Goal: Information Seeking & Learning: Learn about a topic

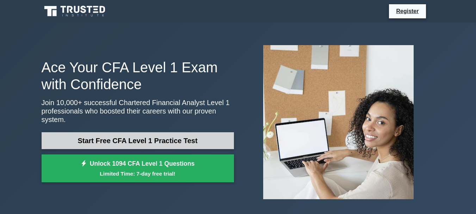
click at [136, 138] on link "Start Free CFA Level 1 Practice Test" at bounding box center [138, 140] width 192 height 17
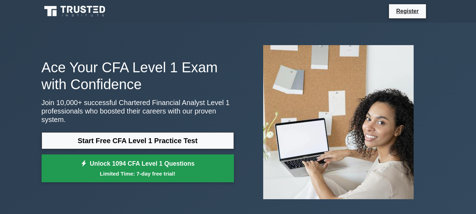
drag, startPoint x: 118, startPoint y: 156, endPoint x: 157, endPoint y: 157, distance: 38.4
click at [119, 156] on link "Unlock 1094 CFA Level 1 Questions Limited Time: 7-day free trial!" at bounding box center [138, 168] width 192 height 28
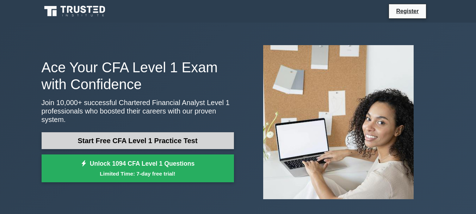
click at [123, 133] on link "Start Free CFA Level 1 Practice Test" at bounding box center [138, 140] width 192 height 17
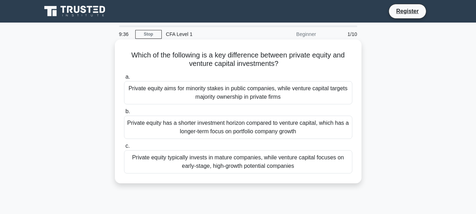
click at [161, 92] on div "Private equity aims for minority stakes in public companies, while venture capi…" at bounding box center [238, 92] width 228 height 23
click at [124, 79] on input "a. Private equity aims for minority stakes in public companies, while venture c…" at bounding box center [124, 77] width 0 height 5
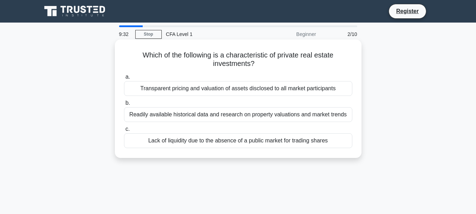
click at [246, 88] on div "Transparent pricing and valuation of assets disclosed to all market participants" at bounding box center [238, 88] width 228 height 15
click at [124, 79] on input "a. Transparent pricing and valuation of assets disclosed to all market particip…" at bounding box center [124, 77] width 0 height 5
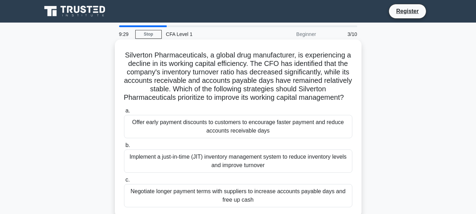
click at [225, 134] on div "Offer early payment discounts to customers to encourage faster payment and redu…" at bounding box center [238, 126] width 228 height 23
click at [124, 113] on input "a. Offer early payment discounts to customers to encourage faster payment and r…" at bounding box center [124, 111] width 0 height 5
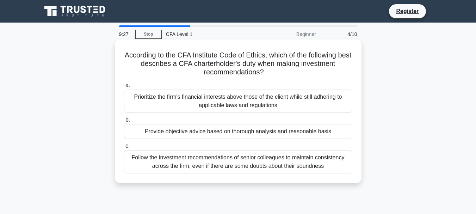
click at [211, 94] on div "Prioritize the firm's financial interests above those of the client while still…" at bounding box center [238, 100] width 228 height 23
click at [124, 88] on input "a. Prioritize the firm's financial interests above those of the client while st…" at bounding box center [124, 85] width 0 height 5
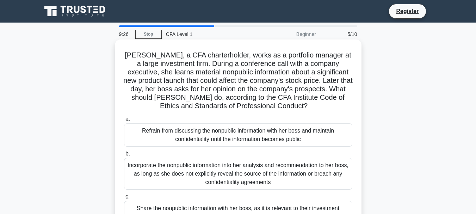
click at [256, 135] on div "Refrain from discussing the nonpublic information with her boss and maintain co…" at bounding box center [238, 134] width 228 height 23
click at [124, 122] on input "a. [PERSON_NAME] from discussing the nonpublic information with her boss and ma…" at bounding box center [124, 119] width 0 height 5
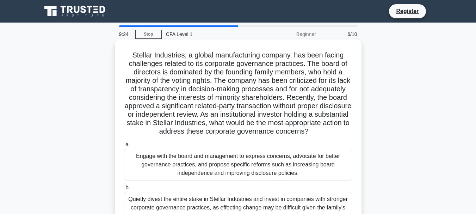
click at [271, 167] on div "Engage with the board and management to express concerns, advocate for better g…" at bounding box center [238, 165] width 228 height 32
click at [124, 147] on input "a. Engage with the board and management to express concerns, advocate for bette…" at bounding box center [124, 144] width 0 height 5
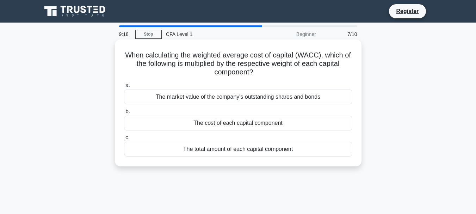
click at [255, 98] on div "The market value of the company's outstanding shares and bonds" at bounding box center [238, 96] width 228 height 15
click at [124, 88] on input "a. The market value of the company's outstanding shares and bonds" at bounding box center [124, 85] width 0 height 5
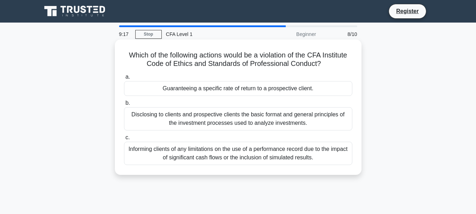
click at [253, 89] on div "Guaranteeing a specific rate of return to a prospective client." at bounding box center [238, 88] width 228 height 15
click at [124, 79] on input "a. Guaranteeing a specific rate of return to a prospective client." at bounding box center [124, 77] width 0 height 5
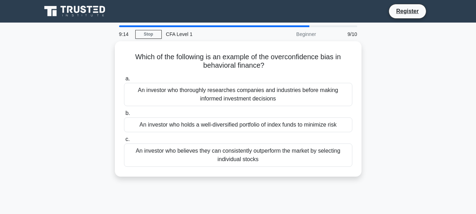
drag, startPoint x: 221, startPoint y: 95, endPoint x: 382, endPoint y: 112, distance: 161.9
click at [382, 112] on div "Which of the following is an example of the overconfidence bias in behavioral f…" at bounding box center [238, 113] width 402 height 144
click at [383, 113] on div "Which of the following is an example of the overconfidence bias in behavioral f…" at bounding box center [238, 113] width 402 height 144
